Goal: Register for event/course

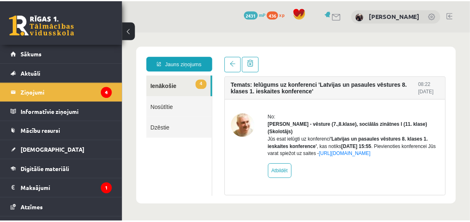
scroll to position [51, 0]
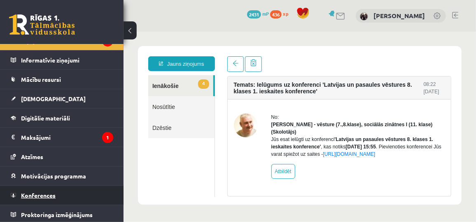
click at [24, 198] on link "Konferences" at bounding box center [62, 195] width 103 height 19
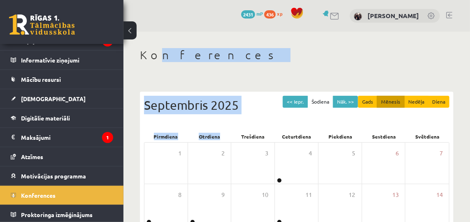
drag, startPoint x: 232, startPoint y: 136, endPoint x: 143, endPoint y: 25, distance: 142.3
click at [143, 25] on div "0 Dāvanas 2431 mP 436 xp [PERSON_NAME] Konferences << Iepr. Šodiena Nāk. >> Gad…" at bounding box center [297, 196] width 347 height 393
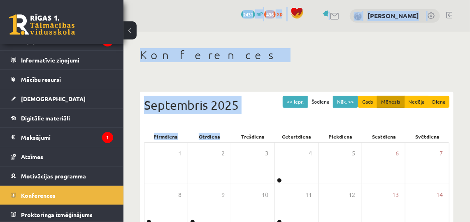
drag, startPoint x: 143, startPoint y: 25, endPoint x: 263, endPoint y: 45, distance: 122.2
click at [263, 45] on div "Konferences << Iepr. Šodiena Nāk. >> Gads Mēnesis Nedēļa Diena [DATE] Pirmdiena…" at bounding box center [297, 212] width 347 height 361
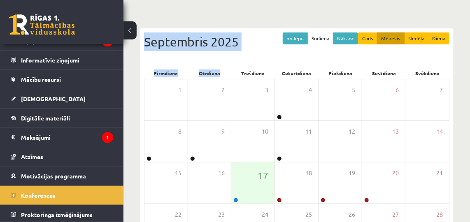
scroll to position [75, 0]
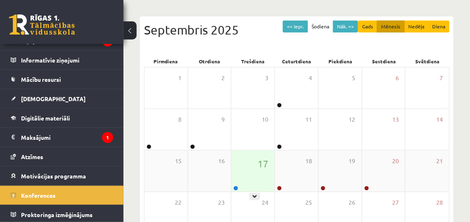
click at [249, 169] on div "17" at bounding box center [252, 171] width 43 height 41
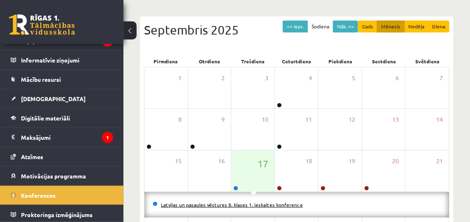
click at [189, 206] on link "Latvijas un pasaules vēstures 8. klases 1. ieskaites konference" at bounding box center [232, 205] width 142 height 7
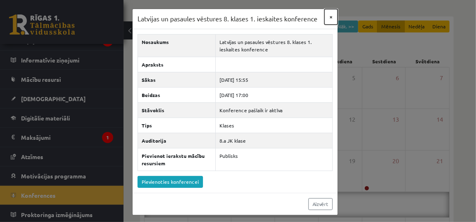
click at [329, 19] on button "×" at bounding box center [330, 17] width 13 height 16
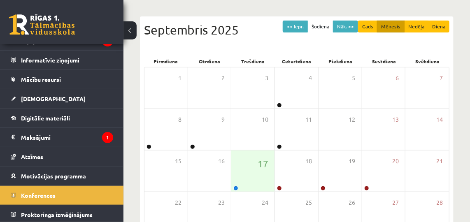
scroll to position [0, 0]
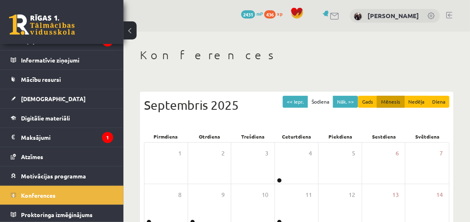
click at [452, 14] on link at bounding box center [449, 15] width 6 height 7
